Goal: Information Seeking & Learning: Find specific fact

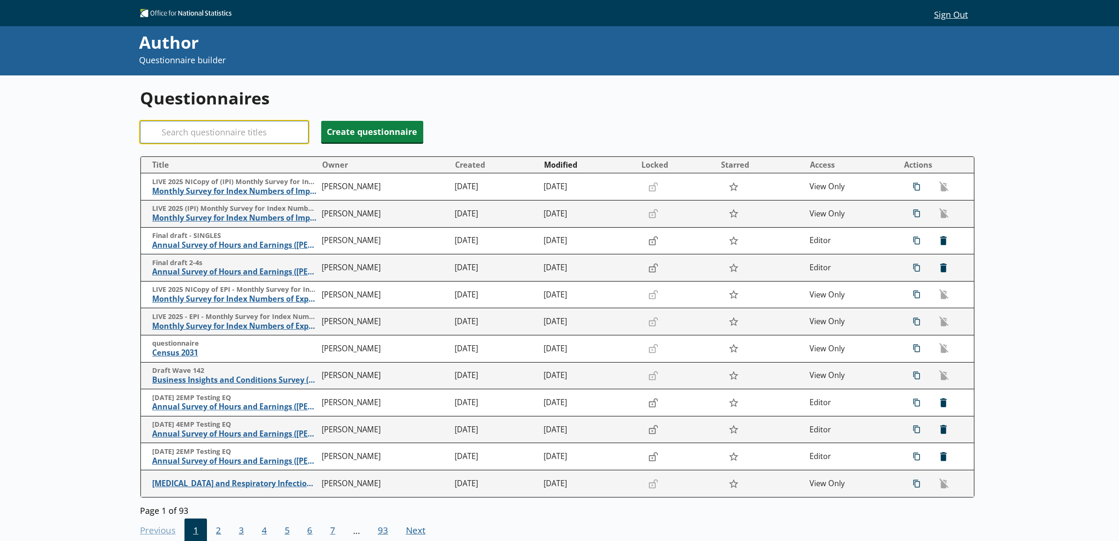
click at [249, 141] on input "Search" at bounding box center [224, 132] width 169 height 22
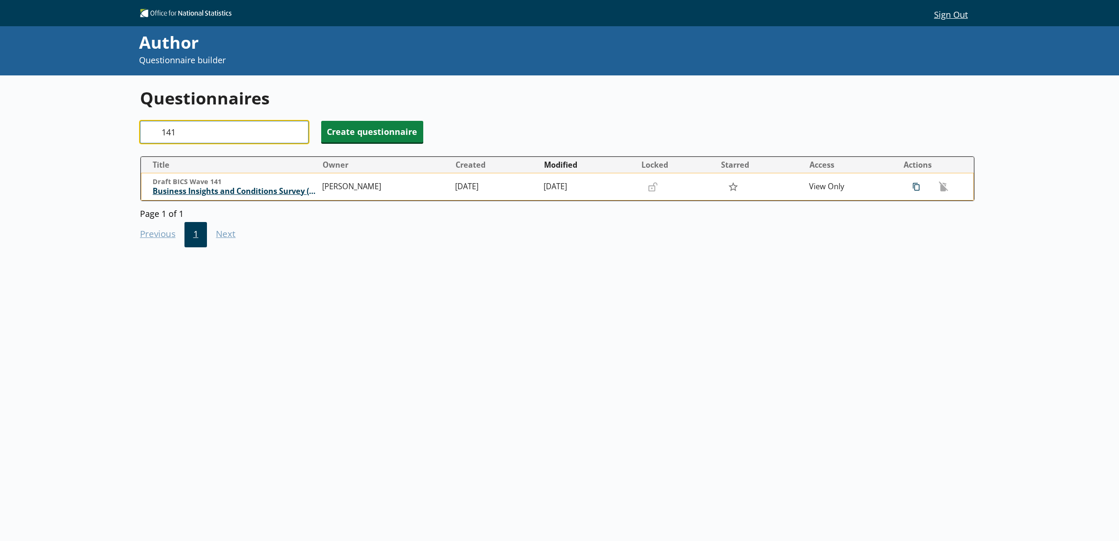
type input "141"
click at [239, 193] on span "Business Insights and Conditions Survey (BICS)" at bounding box center [235, 191] width 165 height 10
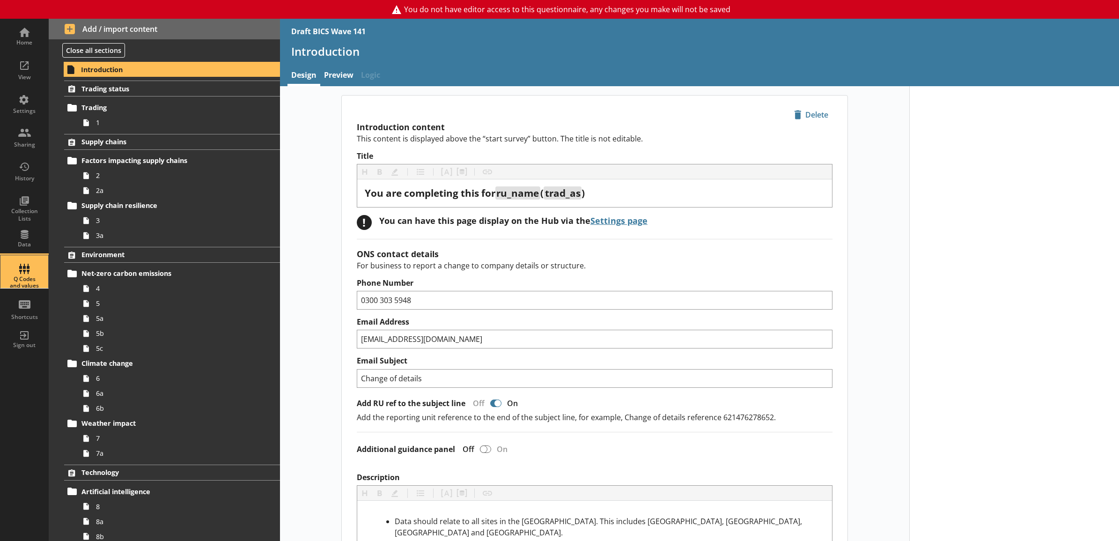
click at [33, 276] on div "Q Codes and values" at bounding box center [24, 271] width 33 height 33
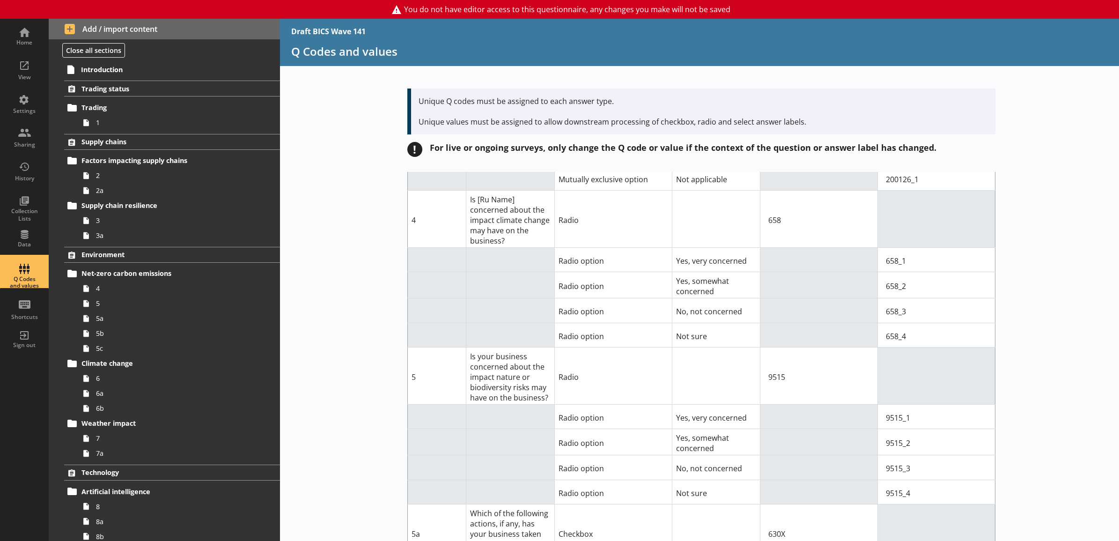
scroll to position [1650, 0]
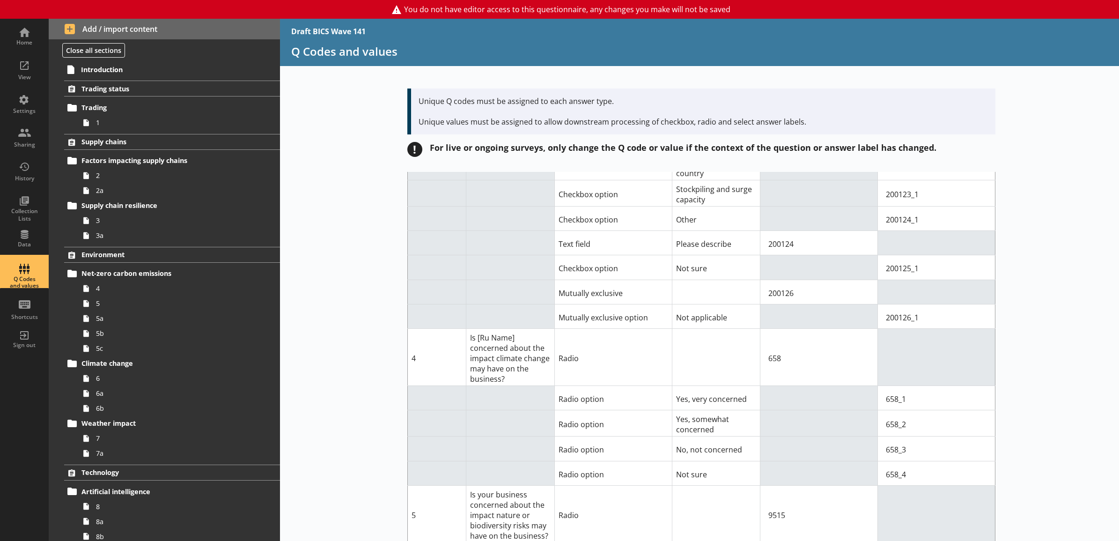
click at [1074, 278] on div "Short code Question Answer Type Answer label Q code for answer type Value for c…" at bounding box center [700, 356] width 840 height 369
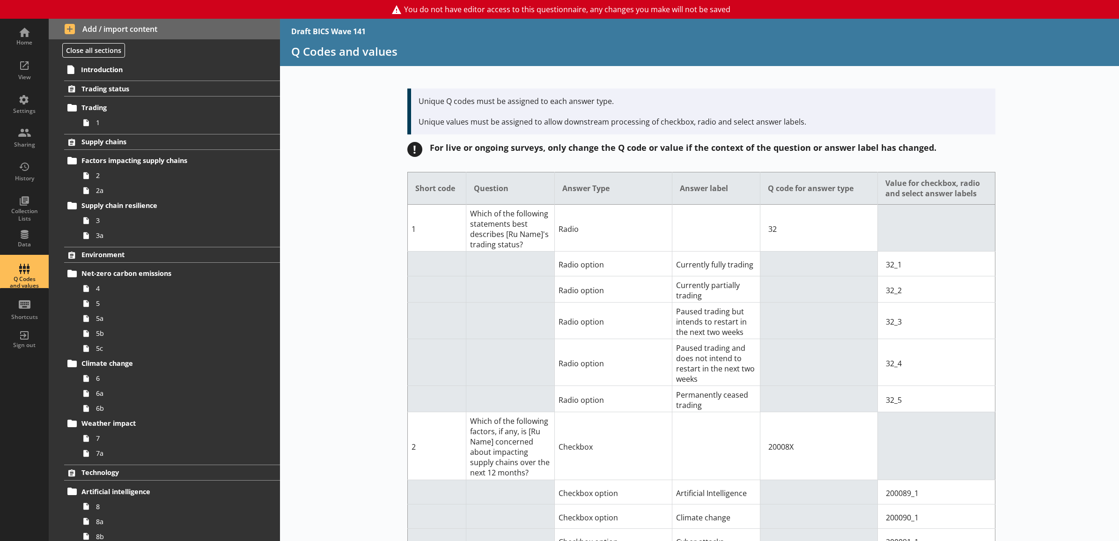
scroll to position [3249, 0]
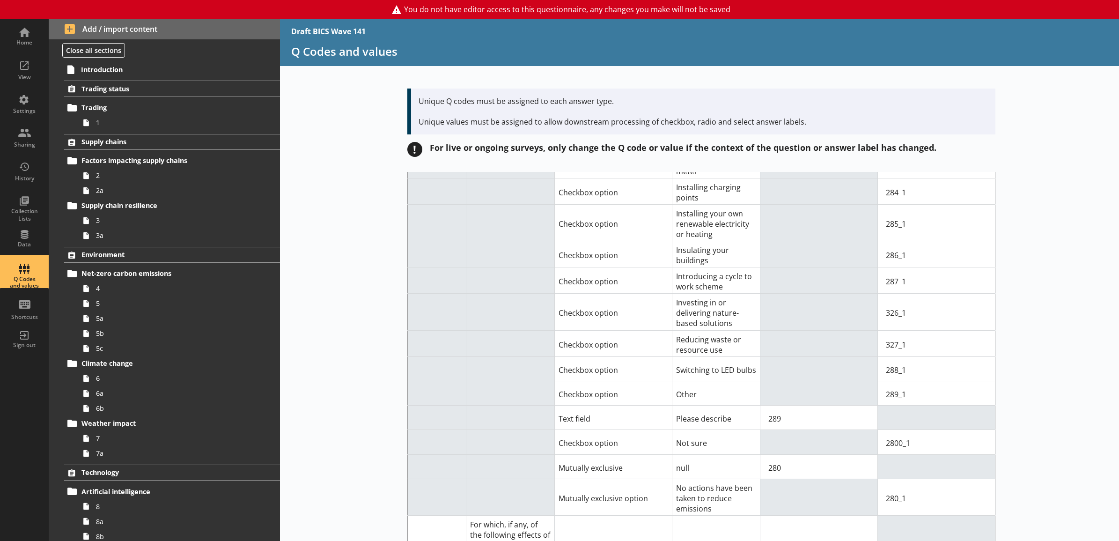
click at [1018, 357] on div "Short code Question Answer Type Answer label Q code for answer type Value for c…" at bounding box center [700, 356] width 840 height 369
click at [890, 354] on input "327_1" at bounding box center [937, 344] width 110 height 19
click at [363, 142] on div "Draft BICS Wave 141 Q Codes and values Unique Q codes must be assigned to each …" at bounding box center [700, 280] width 840 height 522
